Goal: Task Accomplishment & Management: Use online tool/utility

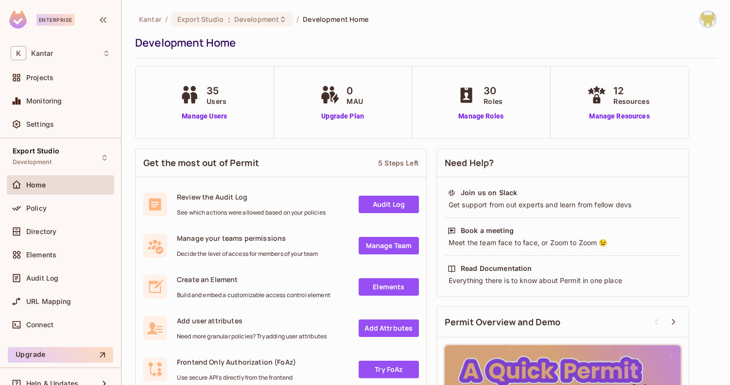
click at [694, 202] on div "Get the most out of Permit 5 Steps Left Review the Audit Log See which actions …" at bounding box center [425, 322] width 581 height 356
click at [80, 157] on div "Export Studio Development" at bounding box center [60, 157] width 107 height 27
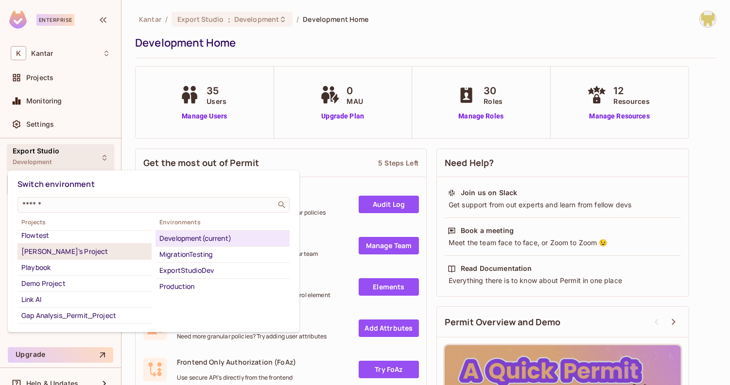
scroll to position [35, 0]
click at [93, 264] on div "Playbook" at bounding box center [84, 267] width 126 height 12
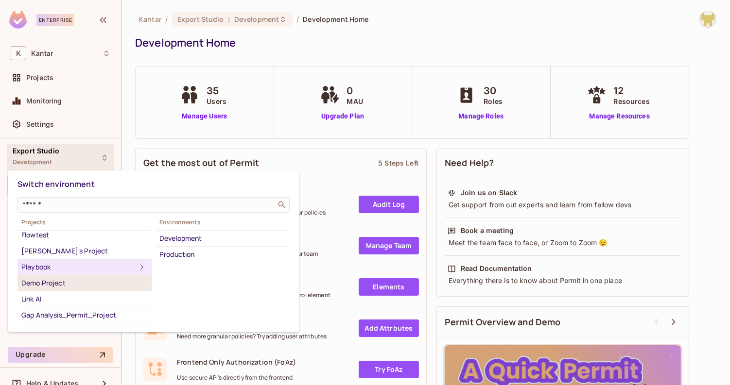
click at [93, 282] on div "Demo Project" at bounding box center [84, 283] width 126 height 12
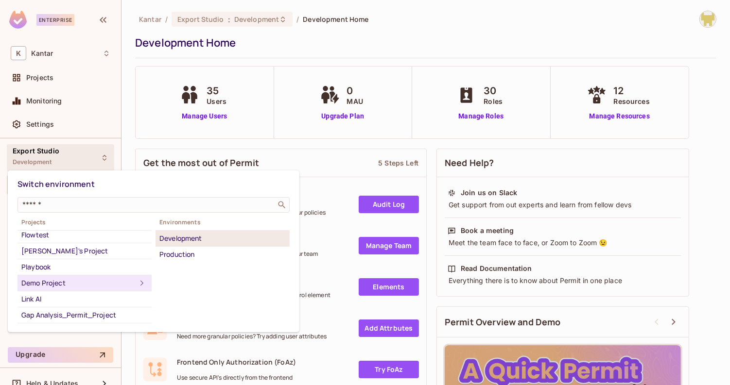
click at [189, 236] on div "Development" at bounding box center [222, 239] width 126 height 12
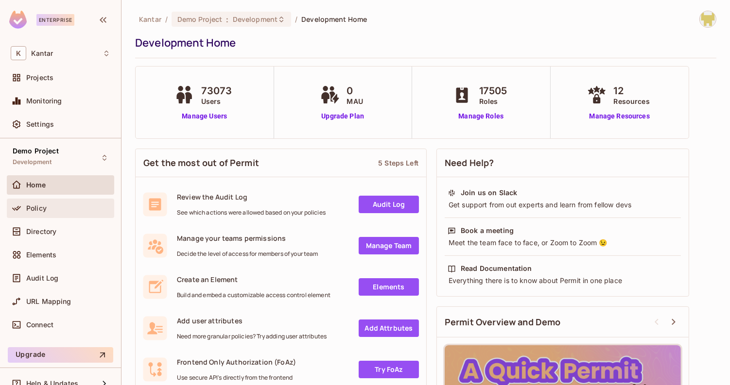
click at [55, 214] on div "Policy" at bounding box center [60, 208] width 107 height 19
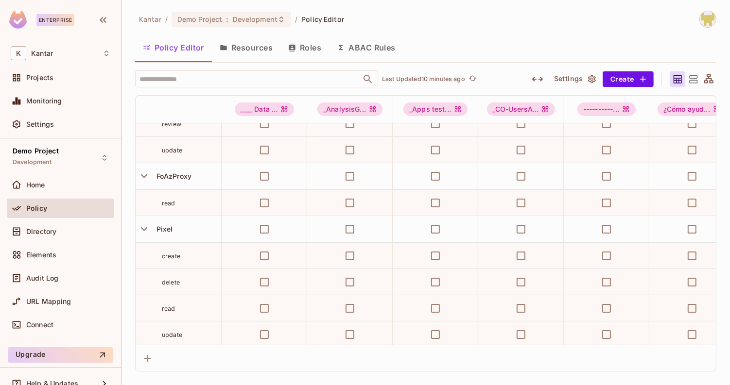
scroll to position [328, 0]
click at [185, 178] on span "FoAzProxy" at bounding box center [172, 176] width 39 height 8
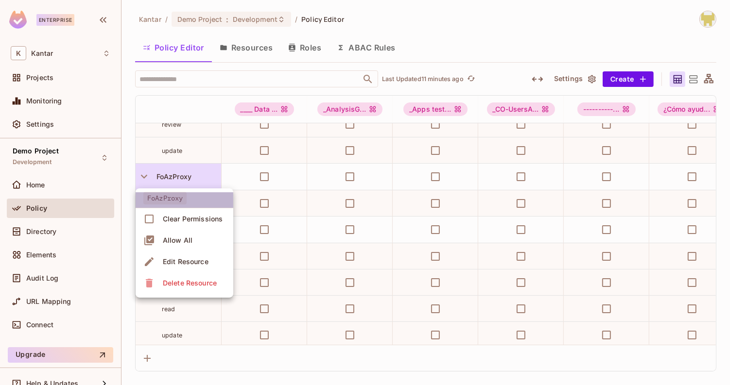
drag, startPoint x: 145, startPoint y: 198, endPoint x: 182, endPoint y: 196, distance: 36.5
click at [182, 197] on span "FoAzProxy" at bounding box center [164, 198] width 43 height 13
click at [190, 173] on div at bounding box center [365, 192] width 730 height 385
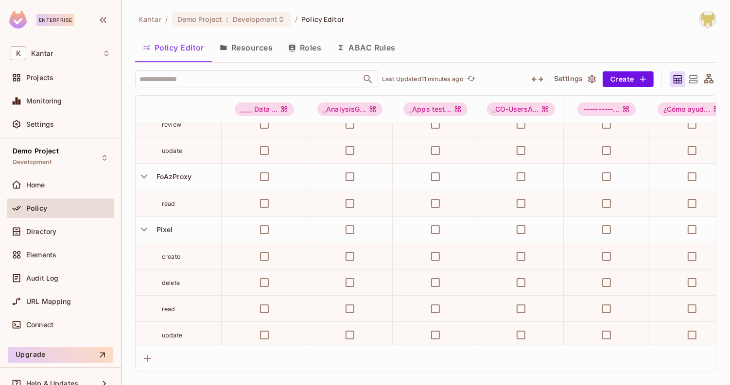
click at [239, 48] on button "Resources" at bounding box center [246, 47] width 68 height 24
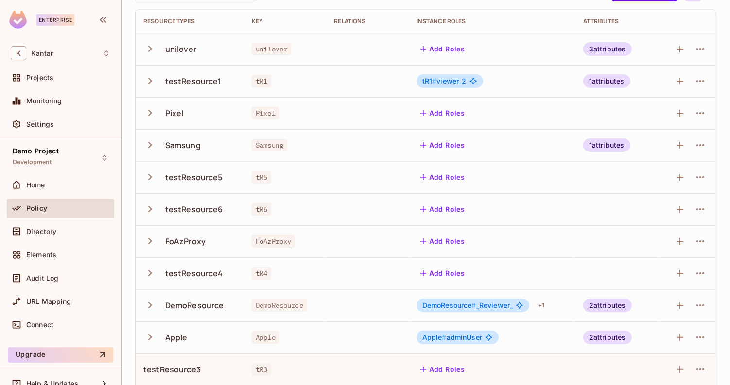
scroll to position [88, 0]
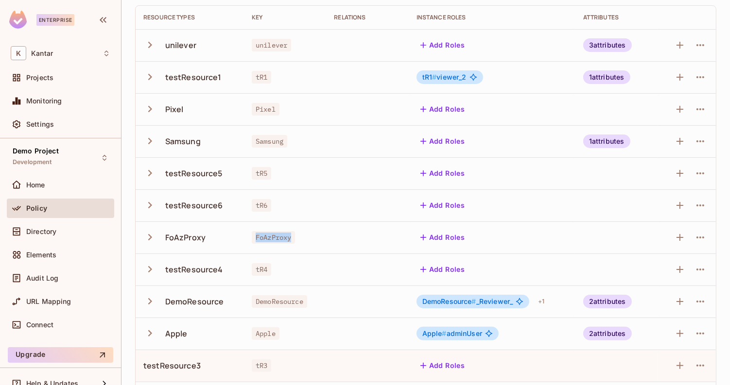
drag, startPoint x: 252, startPoint y: 239, endPoint x: 300, endPoint y: 240, distance: 47.6
click at [300, 240] on div "FoAzProxy" at bounding box center [285, 238] width 67 height 10
copy span "FoAzProxy"
click at [300, 240] on div "FoAzProxy" at bounding box center [285, 238] width 67 height 10
click at [34, 228] on span "Directory" at bounding box center [41, 232] width 30 height 8
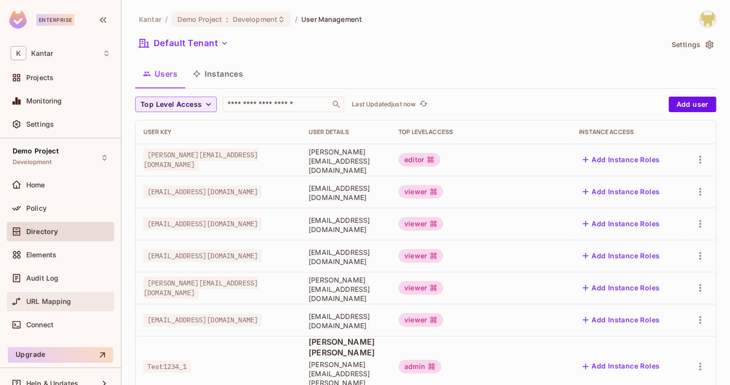
click at [92, 301] on div "URL Mapping" at bounding box center [68, 302] width 84 height 8
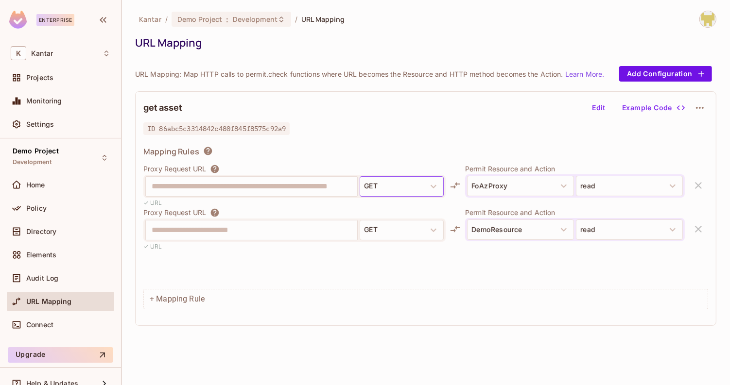
click at [388, 186] on button "GET" at bounding box center [401, 186] width 84 height 20
click at [420, 187] on button "GET" at bounding box center [401, 186] width 84 height 20
click at [500, 183] on button "FoAzProxy" at bounding box center [520, 186] width 107 height 20
drag, startPoint x: 142, startPoint y: 105, endPoint x: 208, endPoint y: 105, distance: 66.6
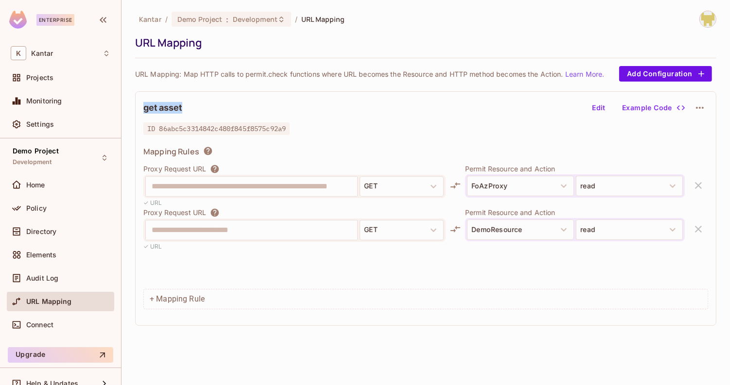
click at [208, 105] on div "**********" at bounding box center [425, 208] width 581 height 235
click at [364, 189] on div "**********" at bounding box center [294, 186] width 303 height 23
click at [322, 150] on div "Mapping Rules" at bounding box center [425, 153] width 565 height 14
click at [636, 106] on button "Example Code" at bounding box center [652, 108] width 69 height 16
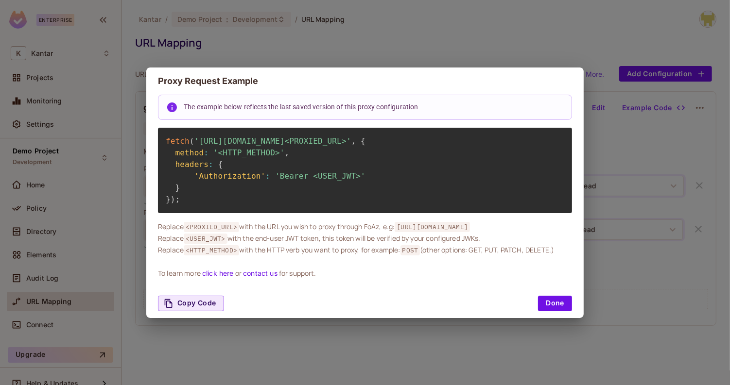
drag, startPoint x: 321, startPoint y: 130, endPoint x: 382, endPoint y: 131, distance: 61.2
click at [351, 137] on span "'[URL][DOMAIN_NAME]<PROXIED_URL>'" at bounding box center [272, 141] width 157 height 9
drag, startPoint x: 291, startPoint y: 135, endPoint x: 352, endPoint y: 136, distance: 61.2
click at [351, 137] on span "'[URL][DOMAIN_NAME]<PROXIED_URL>'" at bounding box center [272, 141] width 157 height 9
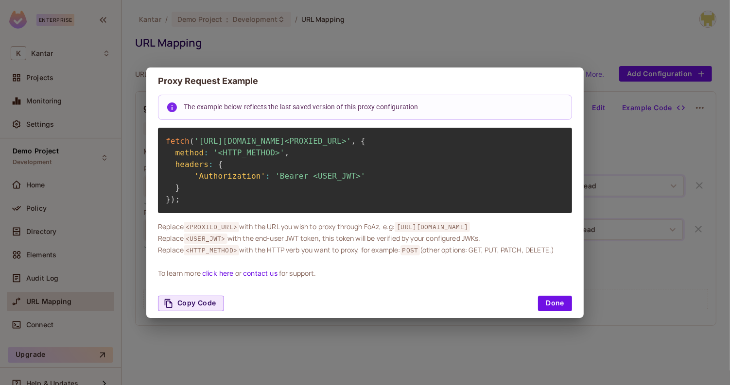
drag, startPoint x: 359, startPoint y: 137, endPoint x: 293, endPoint y: 137, distance: 65.6
click at [293, 137] on span "'[URL][DOMAIN_NAME]<PROXIED_URL>'" at bounding box center [272, 141] width 157 height 9
copy span "[DOMAIN_NAME][URL]"
click at [339, 151] on div "fetch ( '[URL][DOMAIN_NAME]<PROXIED_URL>' , { method : '<HTTP_METHOD>' , header…" at bounding box center [365, 171] width 414 height 86
click at [351, 139] on span "'[URL][DOMAIN_NAME]<PROXIED_URL>'" at bounding box center [272, 141] width 157 height 9
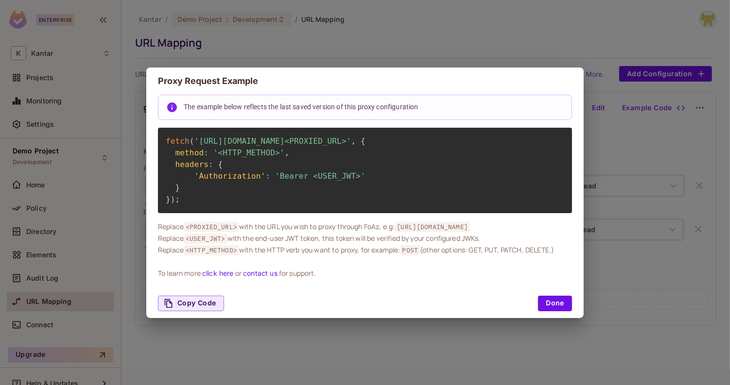
click at [351, 139] on span "'[URL][DOMAIN_NAME]<PROXIED_URL>'" at bounding box center [272, 141] width 157 height 9
copy span "86abc5c3314842c480f845f8575c92a9"
click at [559, 311] on button "Done" at bounding box center [555, 304] width 34 height 16
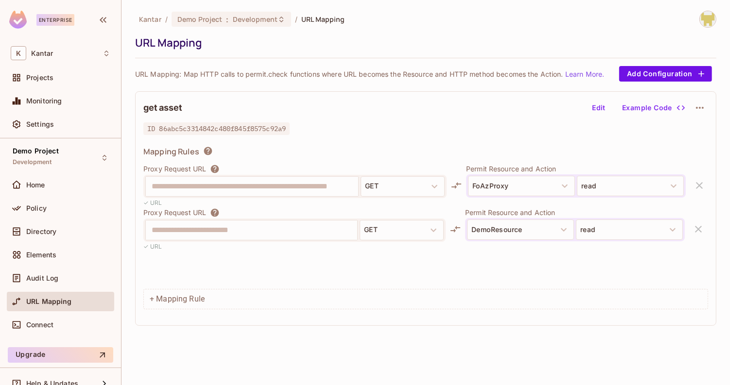
click at [618, 270] on div "**********" at bounding box center [425, 224] width 565 height 121
